Goal: Navigation & Orientation: Find specific page/section

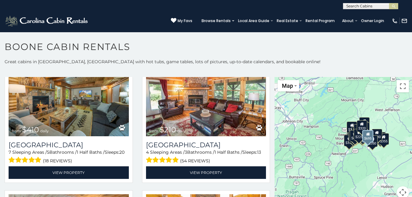
scroll to position [1841, 0]
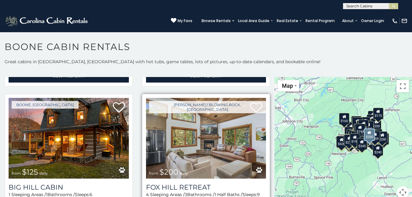
scroll to position [4816, 0]
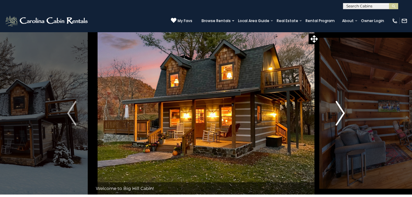
click at [340, 112] on img "Next" at bounding box center [340, 113] width 9 height 25
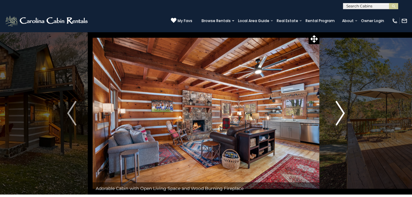
click at [341, 111] on img "Next" at bounding box center [340, 113] width 9 height 25
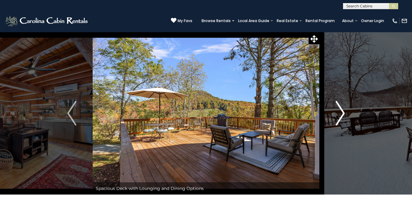
click at [340, 112] on img "Next" at bounding box center [340, 113] width 9 height 25
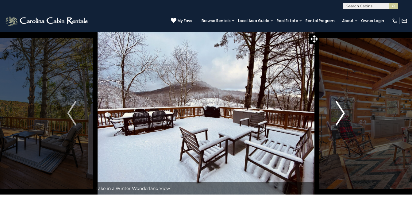
click at [341, 112] on img "Next" at bounding box center [340, 113] width 9 height 25
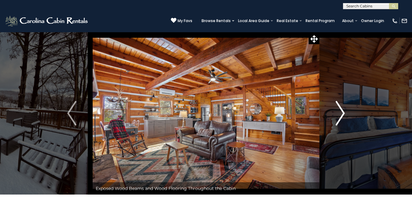
click at [342, 112] on img "Next" at bounding box center [340, 113] width 9 height 25
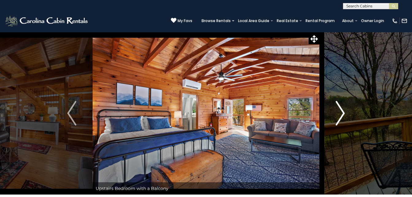
click at [341, 112] on img "Next" at bounding box center [340, 113] width 9 height 25
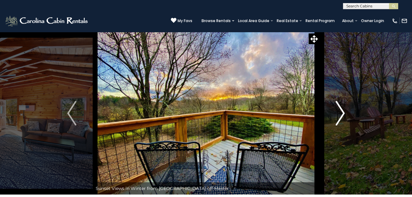
click at [341, 112] on img "Next" at bounding box center [340, 113] width 9 height 25
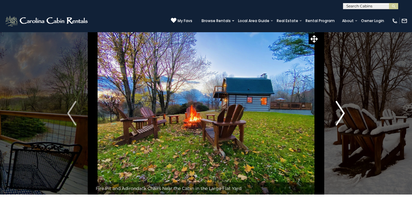
click at [341, 112] on img "Next" at bounding box center [340, 113] width 9 height 25
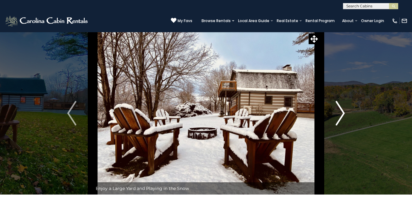
click at [340, 111] on img "Next" at bounding box center [340, 113] width 9 height 25
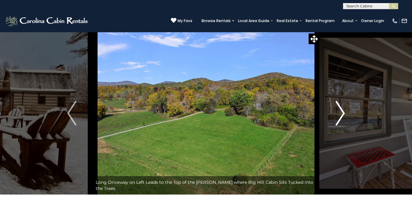
click at [340, 111] on img "Next" at bounding box center [340, 113] width 9 height 25
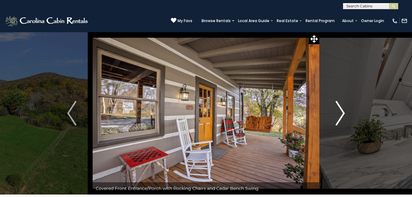
click at [340, 111] on img "Next" at bounding box center [340, 113] width 9 height 25
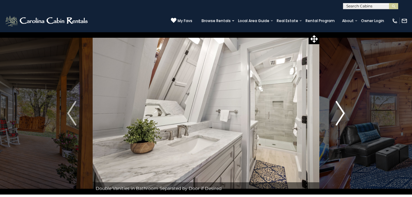
click at [340, 111] on img "Next" at bounding box center [340, 113] width 9 height 25
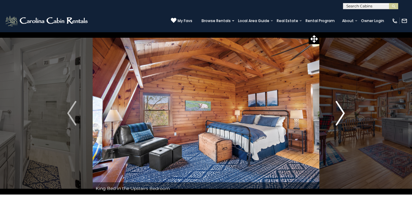
click at [340, 111] on img "Next" at bounding box center [340, 113] width 9 height 25
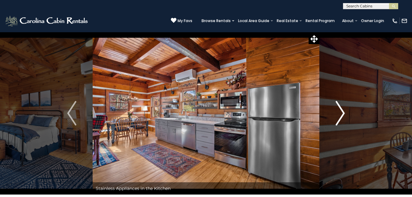
click at [340, 111] on img "Next" at bounding box center [340, 113] width 9 height 25
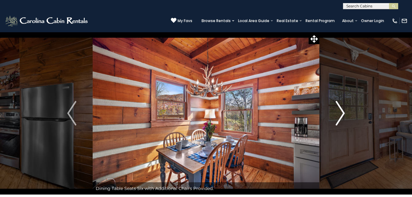
click at [340, 111] on img "Next" at bounding box center [340, 113] width 9 height 25
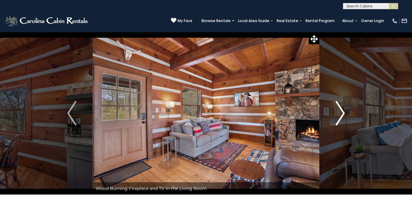
click at [340, 111] on img "Next" at bounding box center [340, 113] width 9 height 25
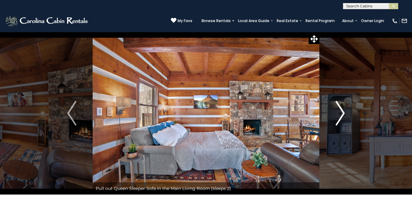
click at [340, 111] on img "Next" at bounding box center [340, 113] width 9 height 25
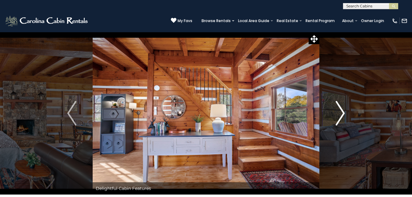
click at [340, 111] on img "Next" at bounding box center [340, 113] width 9 height 25
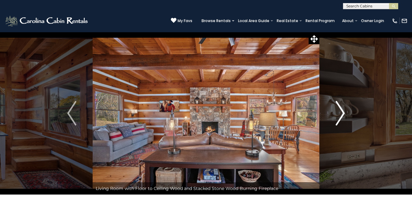
click at [340, 111] on img "Next" at bounding box center [340, 113] width 9 height 25
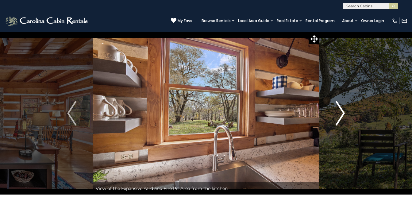
click at [340, 111] on img "Next" at bounding box center [340, 113] width 9 height 25
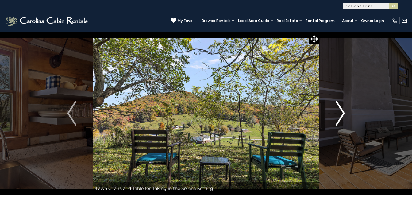
click at [340, 111] on img "Next" at bounding box center [340, 113] width 9 height 25
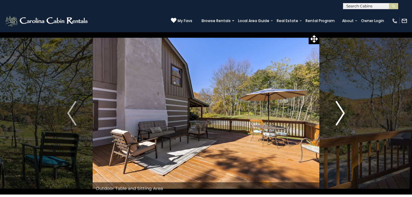
click at [340, 111] on img "Next" at bounding box center [340, 113] width 9 height 25
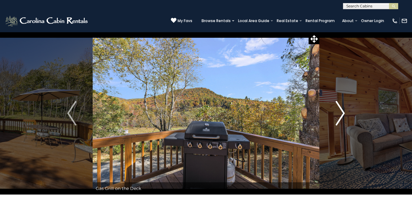
click at [340, 111] on img "Next" at bounding box center [340, 113] width 9 height 25
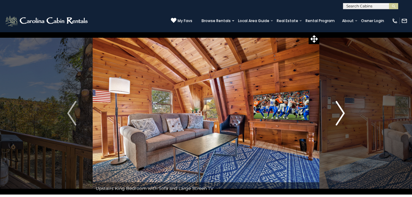
click at [338, 111] on img "Next" at bounding box center [340, 113] width 9 height 25
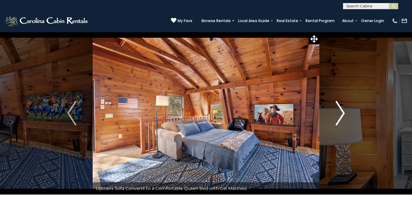
click at [343, 112] on img "Next" at bounding box center [340, 113] width 9 height 25
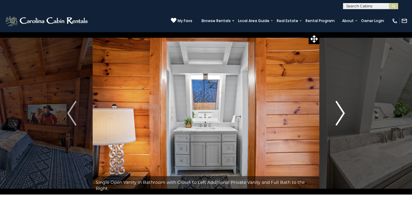
click at [343, 111] on img "Next" at bounding box center [340, 113] width 9 height 25
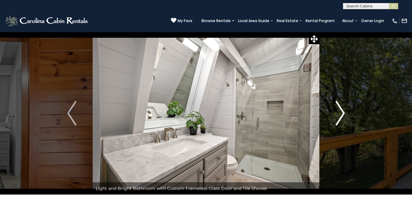
click at [343, 111] on img "Next" at bounding box center [340, 113] width 9 height 25
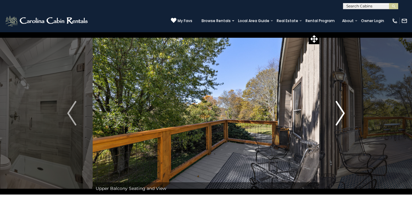
click at [343, 111] on img "Next" at bounding box center [340, 113] width 9 height 25
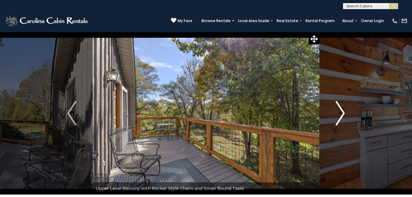
click at [343, 111] on img "Next" at bounding box center [340, 113] width 9 height 25
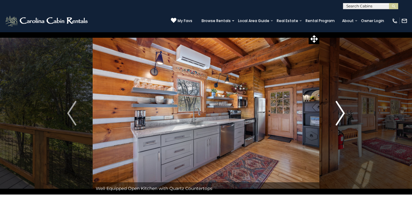
click at [342, 111] on img "Next" at bounding box center [340, 113] width 9 height 25
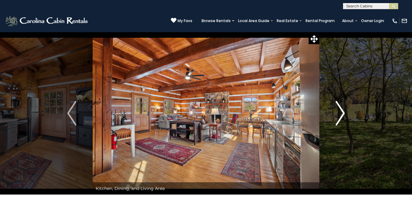
click at [342, 110] on img "Next" at bounding box center [340, 113] width 9 height 25
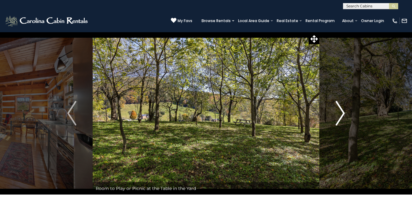
click at [342, 110] on img "Next" at bounding box center [340, 113] width 9 height 25
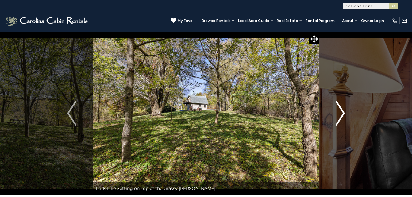
click at [342, 110] on img "Next" at bounding box center [340, 113] width 9 height 25
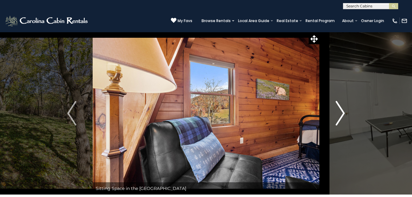
click at [342, 110] on img "Next" at bounding box center [340, 113] width 9 height 25
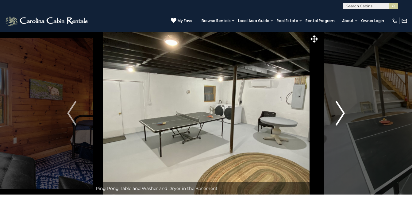
click at [342, 110] on img "Next" at bounding box center [340, 113] width 9 height 25
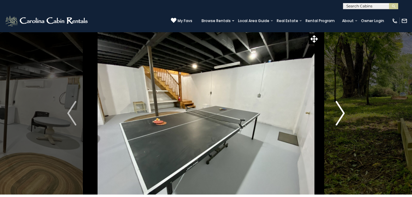
click at [342, 110] on img "Next" at bounding box center [340, 113] width 9 height 25
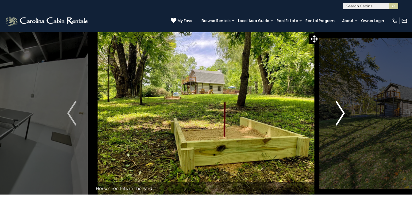
click at [342, 110] on img "Next" at bounding box center [340, 113] width 9 height 25
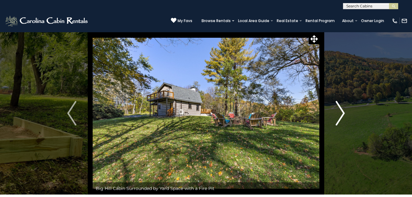
click at [342, 110] on img "Next" at bounding box center [340, 113] width 9 height 25
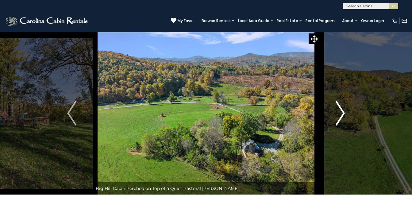
click at [342, 110] on img "Next" at bounding box center [340, 113] width 9 height 25
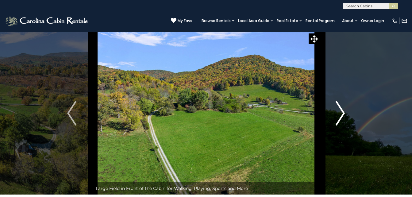
click at [342, 110] on img "Next" at bounding box center [340, 113] width 9 height 25
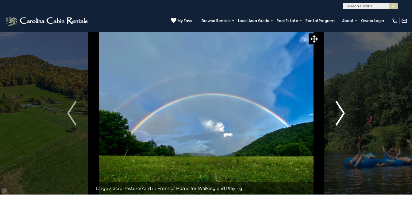
click at [342, 110] on img "Next" at bounding box center [340, 113] width 9 height 25
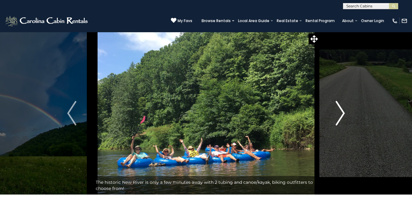
click at [342, 110] on img "Next" at bounding box center [340, 113] width 9 height 25
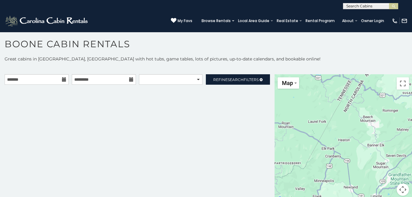
scroll to position [3, 0]
drag, startPoint x: 416, startPoint y: 101, endPoint x: 201, endPoint y: 135, distance: 218.2
click at [201, 136] on div "**********" at bounding box center [137, 138] width 275 height 129
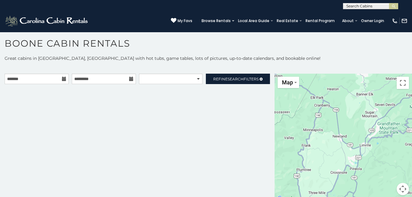
drag, startPoint x: 313, startPoint y: 169, endPoint x: 300, endPoint y: 89, distance: 81.8
click at [300, 93] on div at bounding box center [343, 138] width 137 height 129
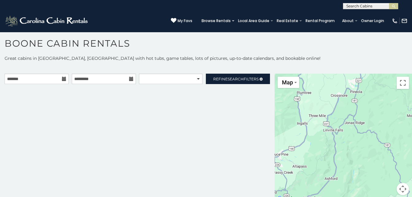
drag, startPoint x: 317, startPoint y: 156, endPoint x: 335, endPoint y: 81, distance: 77.2
click at [334, 84] on div at bounding box center [343, 138] width 137 height 129
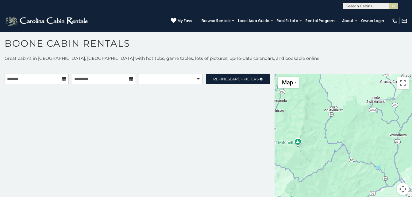
drag, startPoint x: 335, startPoint y: 138, endPoint x: 412, endPoint y: 106, distance: 83.5
click at [411, 108] on div "**********" at bounding box center [206, 126] width 412 height 142
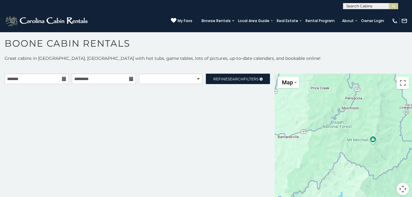
drag, startPoint x: 346, startPoint y: 148, endPoint x: 390, endPoint y: 157, distance: 44.1
click at [405, 154] on div at bounding box center [343, 138] width 137 height 129
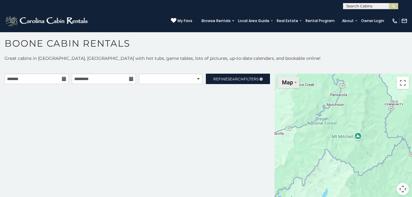
click at [290, 86] on button "Map" at bounding box center [288, 82] width 21 height 11
click at [285, 102] on li "Map" at bounding box center [296, 103] width 36 height 10
click at [287, 92] on li "Satellite" at bounding box center [296, 94] width 36 height 10
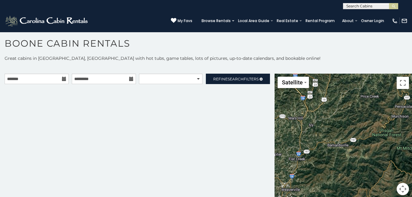
drag, startPoint x: 354, startPoint y: 138, endPoint x: 416, endPoint y: 125, distance: 63.4
click at [412, 125] on html "**********" at bounding box center [206, 97] width 412 height 200
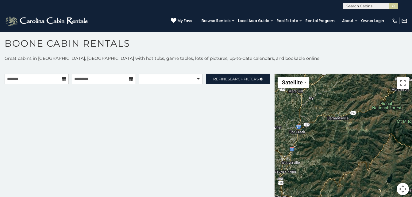
drag, startPoint x: 356, startPoint y: 153, endPoint x: 374, endPoint y: 58, distance: 96.3
click at [370, 69] on div "**********" at bounding box center [206, 128] width 412 height 147
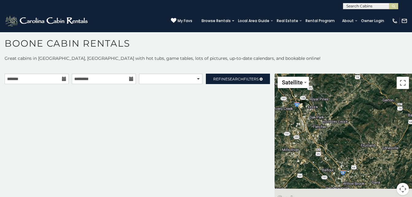
drag, startPoint x: 371, startPoint y: 135, endPoint x: 300, endPoint y: 82, distance: 88.4
click at [304, 86] on div "Satellite Satellite Map Labels Keyboard shortcuts Map Data Map data ©2025 Googl…" at bounding box center [343, 138] width 137 height 129
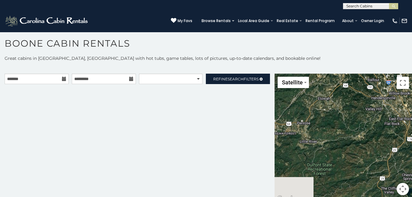
drag, startPoint x: 324, startPoint y: 165, endPoint x: 416, endPoint y: 121, distance: 102.7
click at [412, 122] on html "**********" at bounding box center [206, 97] width 412 height 200
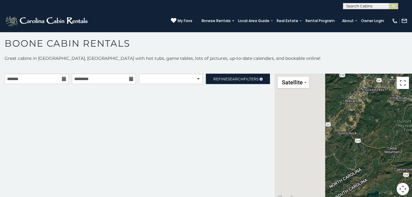
drag, startPoint x: 319, startPoint y: 163, endPoint x: 416, endPoint y: 119, distance: 107.3
click at [412, 120] on html "**********" at bounding box center [206, 97] width 412 height 200
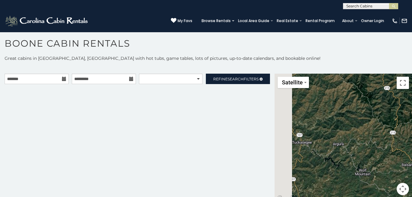
drag, startPoint x: 318, startPoint y: 133, endPoint x: 413, endPoint y: 194, distance: 113.0
click at [412, 197] on html "**********" at bounding box center [206, 97] width 412 height 200
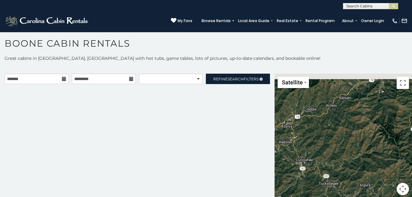
drag, startPoint x: 379, startPoint y: 136, endPoint x: 415, endPoint y: 213, distance: 84.8
click at [412, 197] on html "**********" at bounding box center [206, 97] width 412 height 200
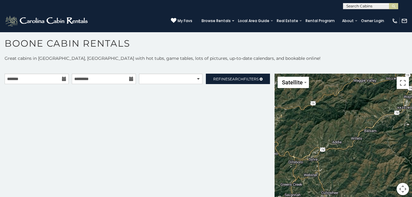
drag, startPoint x: 395, startPoint y: 210, endPoint x: 402, endPoint y: 190, distance: 20.9
click at [408, 197] on html "**********" at bounding box center [206, 97] width 412 height 200
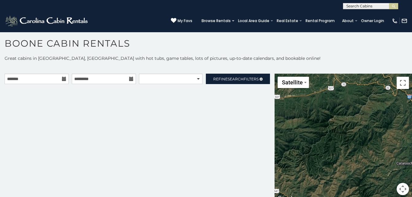
drag, startPoint x: 371, startPoint y: 110, endPoint x: 373, endPoint y: 212, distance: 102.2
click at [373, 197] on html "**********" at bounding box center [206, 97] width 412 height 200
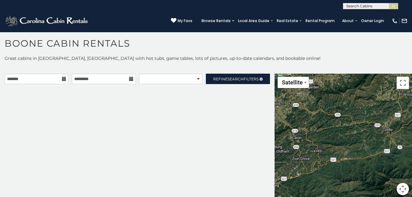
drag, startPoint x: 351, startPoint y: 149, endPoint x: 400, endPoint y: 182, distance: 58.8
click at [408, 197] on html "**********" at bounding box center [206, 97] width 412 height 200
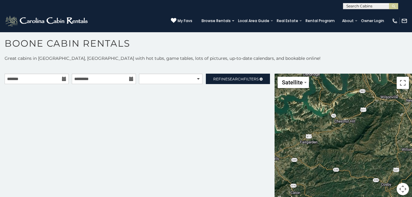
drag, startPoint x: 376, startPoint y: 137, endPoint x: 381, endPoint y: 203, distance: 66.4
click at [381, 197] on html "**********" at bounding box center [206, 97] width 412 height 200
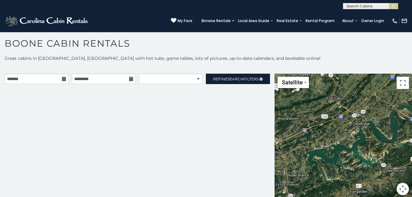
drag, startPoint x: 337, startPoint y: 127, endPoint x: 375, endPoint y: 172, distance: 59.5
click at [385, 177] on div at bounding box center [343, 138] width 137 height 129
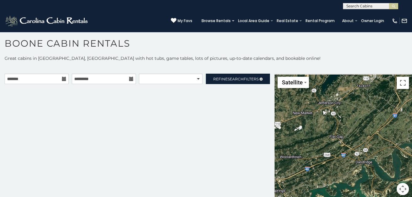
drag, startPoint x: 349, startPoint y: 152, endPoint x: 355, endPoint y: 213, distance: 61.1
click at [355, 197] on html "**********" at bounding box center [206, 97] width 412 height 200
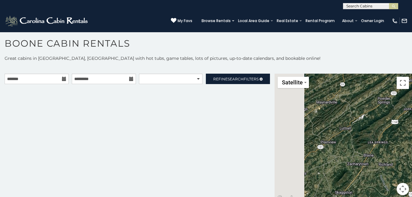
drag, startPoint x: 283, startPoint y: 164, endPoint x: 418, endPoint y: 213, distance: 142.8
click at [412, 197] on html "**********" at bounding box center [206, 97] width 412 height 200
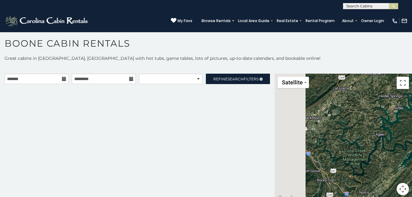
drag, startPoint x: 301, startPoint y: 137, endPoint x: 418, endPoint y: 213, distance: 139.5
click at [412, 197] on html "**********" at bounding box center [206, 97] width 412 height 200
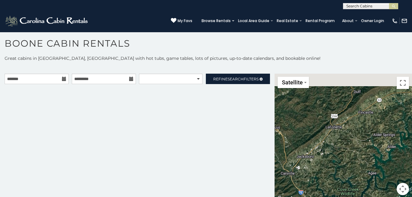
drag, startPoint x: 387, startPoint y: 187, endPoint x: 373, endPoint y: 213, distance: 29.4
click at [373, 197] on html "**********" at bounding box center [206, 97] width 412 height 200
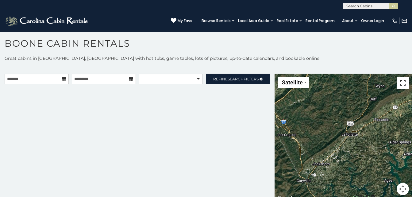
click at [400, 81] on button "Toggle fullscreen view" at bounding box center [403, 83] width 12 height 12
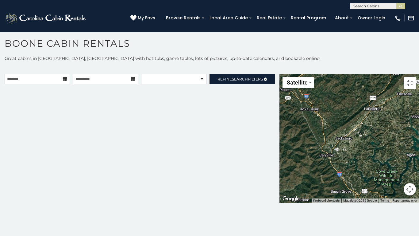
drag, startPoint x: 242, startPoint y: 193, endPoint x: 413, endPoint y: 50, distance: 222.5
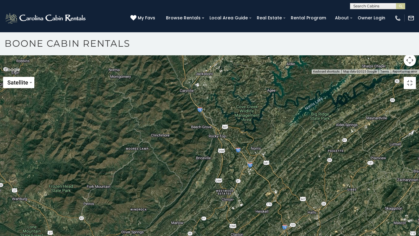
click at [412, 74] on div at bounding box center [209, 74] width 419 height 0
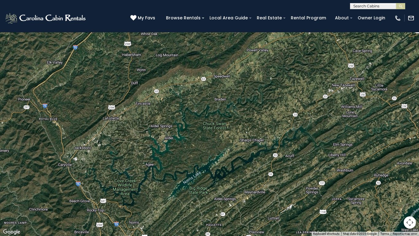
drag, startPoint x: 393, startPoint y: 66, endPoint x: 107, endPoint y: 235, distance: 331.7
click at [109, 197] on div at bounding box center [209, 118] width 419 height 236
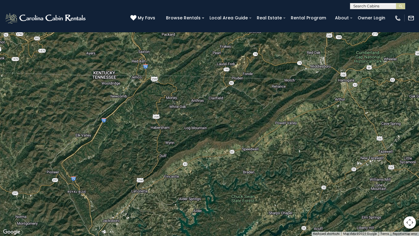
drag, startPoint x: 60, startPoint y: 115, endPoint x: 92, endPoint y: 184, distance: 75.8
click at [92, 184] on div at bounding box center [209, 118] width 419 height 236
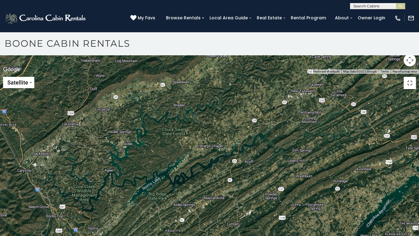
drag, startPoint x: 165, startPoint y: 98, endPoint x: 111, endPoint y: 33, distance: 85.0
click at [107, 74] on div at bounding box center [209, 74] width 419 height 0
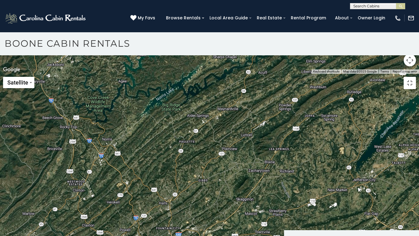
drag, startPoint x: 102, startPoint y: 168, endPoint x: 73, endPoint y: 52, distance: 118.9
click at [71, 74] on div at bounding box center [209, 74] width 419 height 0
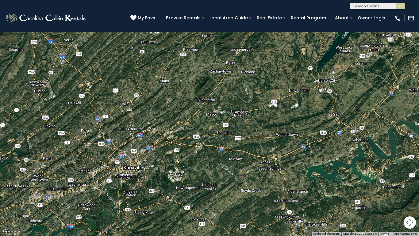
drag, startPoint x: 72, startPoint y: 143, endPoint x: 39, endPoint y: 70, distance: 80.8
click at [40, 72] on div at bounding box center [209, 118] width 419 height 236
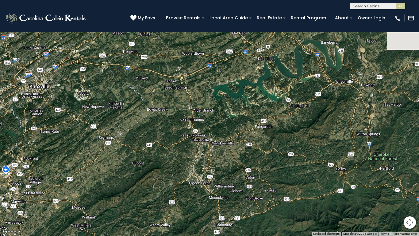
drag, startPoint x: 53, startPoint y: 135, endPoint x: 122, endPoint y: 133, distance: 69.1
click at [0, 130] on div at bounding box center [209, 118] width 419 height 236
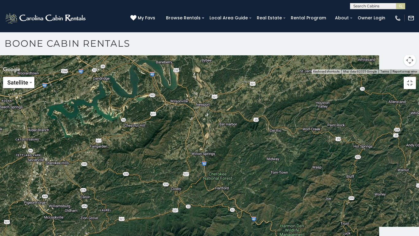
drag, startPoint x: 254, startPoint y: 126, endPoint x: 87, endPoint y: 189, distance: 178.7
click at [87, 74] on div at bounding box center [209, 74] width 419 height 0
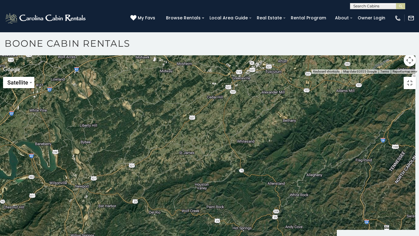
drag, startPoint x: 196, startPoint y: 112, endPoint x: 98, endPoint y: 176, distance: 116.5
click at [82, 74] on div at bounding box center [209, 74] width 419 height 0
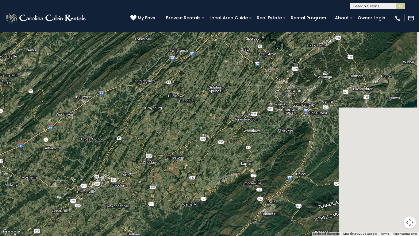
drag, startPoint x: 266, startPoint y: 101, endPoint x: 123, endPoint y: 160, distance: 154.9
click at [115, 168] on div at bounding box center [209, 118] width 419 height 236
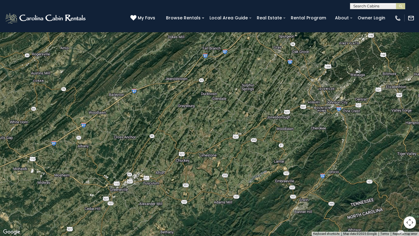
drag, startPoint x: 240, startPoint y: 98, endPoint x: 273, endPoint y: 98, distance: 33.5
click at [273, 98] on div at bounding box center [209, 118] width 419 height 236
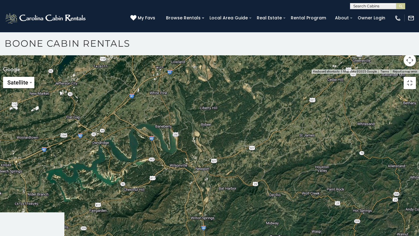
drag, startPoint x: 176, startPoint y: 135, endPoint x: 419, endPoint y: 42, distance: 260.0
click at [412, 74] on div at bounding box center [209, 74] width 419 height 0
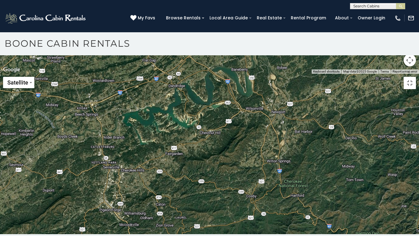
drag, startPoint x: 216, startPoint y: 138, endPoint x: 384, endPoint y: 53, distance: 188.4
click at [382, 74] on div at bounding box center [209, 74] width 419 height 0
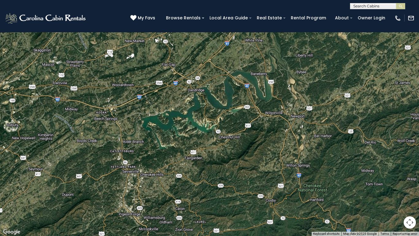
drag, startPoint x: 287, startPoint y: 96, endPoint x: 198, endPoint y: 118, distance: 91.7
click at [198, 118] on div at bounding box center [209, 118] width 419 height 236
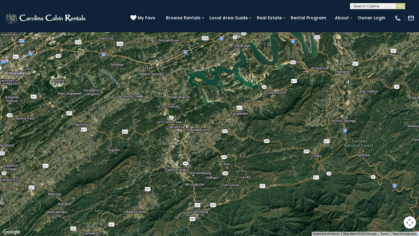
drag, startPoint x: 172, startPoint y: 117, endPoint x: 270, endPoint y: 17, distance: 140.2
click at [256, 29] on div at bounding box center [209, 118] width 419 height 236
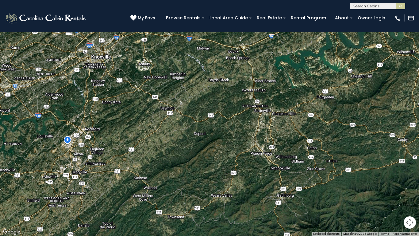
drag, startPoint x: 100, startPoint y: 88, endPoint x: 119, endPoint y: 142, distance: 57.4
click at [120, 143] on div at bounding box center [209, 118] width 419 height 236
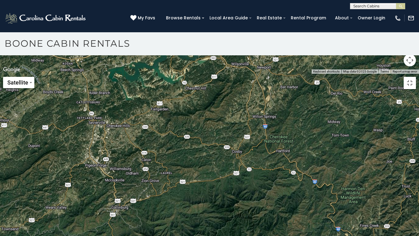
drag, startPoint x: 260, startPoint y: 58, endPoint x: 94, endPoint y: 114, distance: 175.2
click at [94, 74] on div at bounding box center [209, 74] width 419 height 0
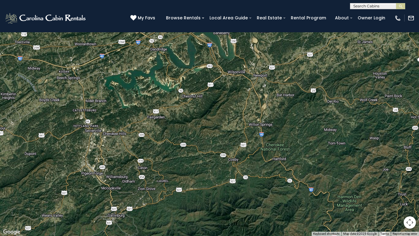
drag, startPoint x: 260, startPoint y: 149, endPoint x: 248, endPoint y: 89, distance: 61.1
click at [248, 89] on div at bounding box center [209, 118] width 419 height 236
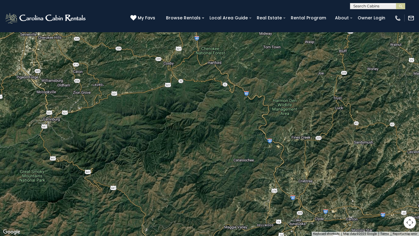
drag, startPoint x: 286, startPoint y: 152, endPoint x: 220, endPoint y: 77, distance: 100.3
click at [221, 78] on div at bounding box center [209, 118] width 419 height 236
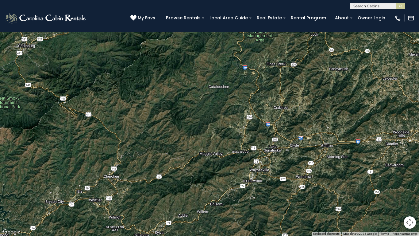
drag, startPoint x: 257, startPoint y: 153, endPoint x: 245, endPoint y: 66, distance: 88.3
click at [245, 68] on div at bounding box center [209, 118] width 419 height 236
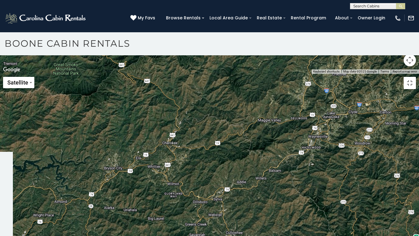
drag, startPoint x: 273, startPoint y: 137, endPoint x: 316, endPoint y: 198, distance: 75.3
click at [319, 74] on div at bounding box center [209, 74] width 419 height 0
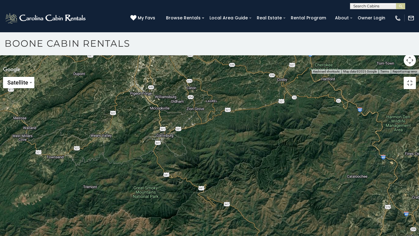
drag, startPoint x: 257, startPoint y: 100, endPoint x: 287, endPoint y: 190, distance: 94.6
click at [286, 74] on div at bounding box center [209, 74] width 419 height 0
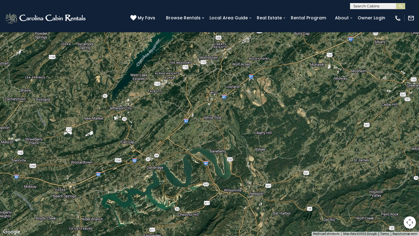
drag, startPoint x: 281, startPoint y: 82, endPoint x: 153, endPoint y: 160, distance: 149.5
click at [155, 158] on div at bounding box center [209, 118] width 419 height 236
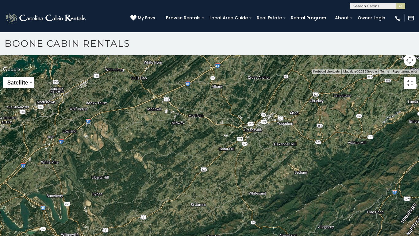
drag, startPoint x: 288, startPoint y: 113, endPoint x: 129, endPoint y: 210, distance: 186.2
click at [127, 74] on div at bounding box center [209, 74] width 419 height 0
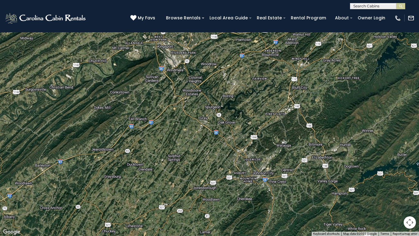
drag, startPoint x: 310, startPoint y: 124, endPoint x: 165, endPoint y: 167, distance: 150.9
click at [166, 167] on div at bounding box center [209, 118] width 419 height 236
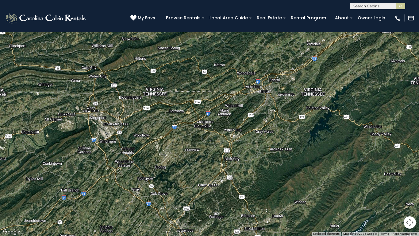
drag, startPoint x: 238, startPoint y: 73, endPoint x: 138, endPoint y: 165, distance: 136.2
click at [127, 171] on div at bounding box center [209, 118] width 419 height 236
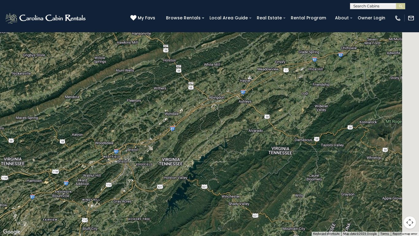
drag, startPoint x: 307, startPoint y: 107, endPoint x: 187, endPoint y: 163, distance: 132.0
click at [174, 170] on div at bounding box center [209, 118] width 419 height 236
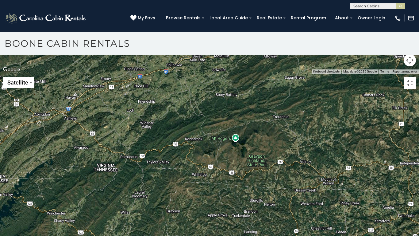
drag, startPoint x: 307, startPoint y: 123, endPoint x: 167, endPoint y: 161, distance: 144.8
click at [168, 74] on div at bounding box center [209, 74] width 419 height 0
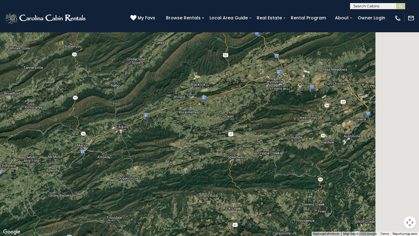
drag, startPoint x: 305, startPoint y: 104, endPoint x: 156, endPoint y: 153, distance: 156.7
click at [155, 153] on div at bounding box center [209, 118] width 419 height 236
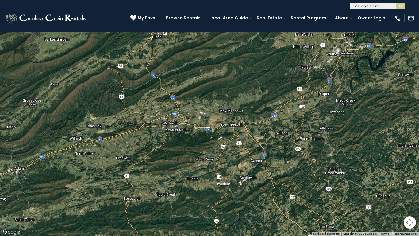
drag, startPoint x: 276, startPoint y: 118, endPoint x: 189, endPoint y: 151, distance: 92.6
click at [189, 151] on div at bounding box center [209, 118] width 419 height 236
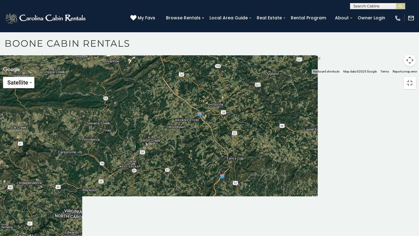
drag, startPoint x: 223, startPoint y: 153, endPoint x: 95, endPoint y: 64, distance: 156.2
click at [97, 74] on div at bounding box center [209, 74] width 419 height 0
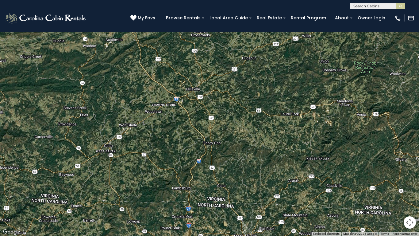
drag, startPoint x: 188, startPoint y: 89, endPoint x: 187, endPoint y: 24, distance: 65.4
click at [187, 33] on div at bounding box center [209, 118] width 419 height 236
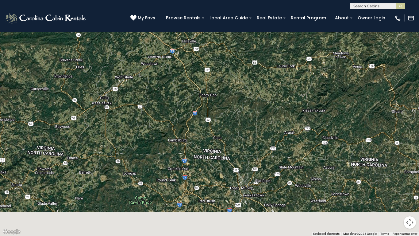
drag, startPoint x: 208, startPoint y: 60, endPoint x: 209, endPoint y: 19, distance: 40.8
click at [208, 23] on div at bounding box center [209, 118] width 419 height 236
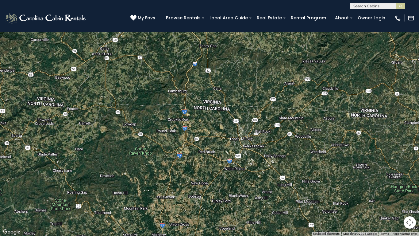
drag, startPoint x: 230, startPoint y: 45, endPoint x: 228, endPoint y: 173, distance: 128.0
click at [225, 180] on div at bounding box center [209, 118] width 419 height 236
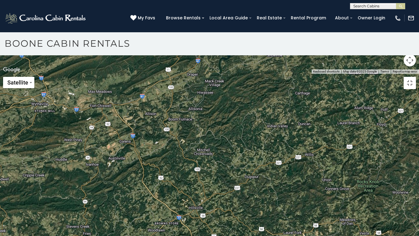
drag, startPoint x: 243, startPoint y: 184, endPoint x: 249, endPoint y: 182, distance: 6.1
click at [244, 74] on div at bounding box center [209, 74] width 419 height 0
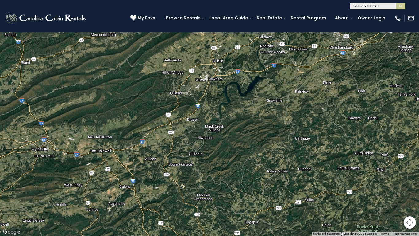
click at [412, 9] on button "Toggle fullscreen view" at bounding box center [410, 9] width 12 height 12
